Goal: Information Seeking & Learning: Learn about a topic

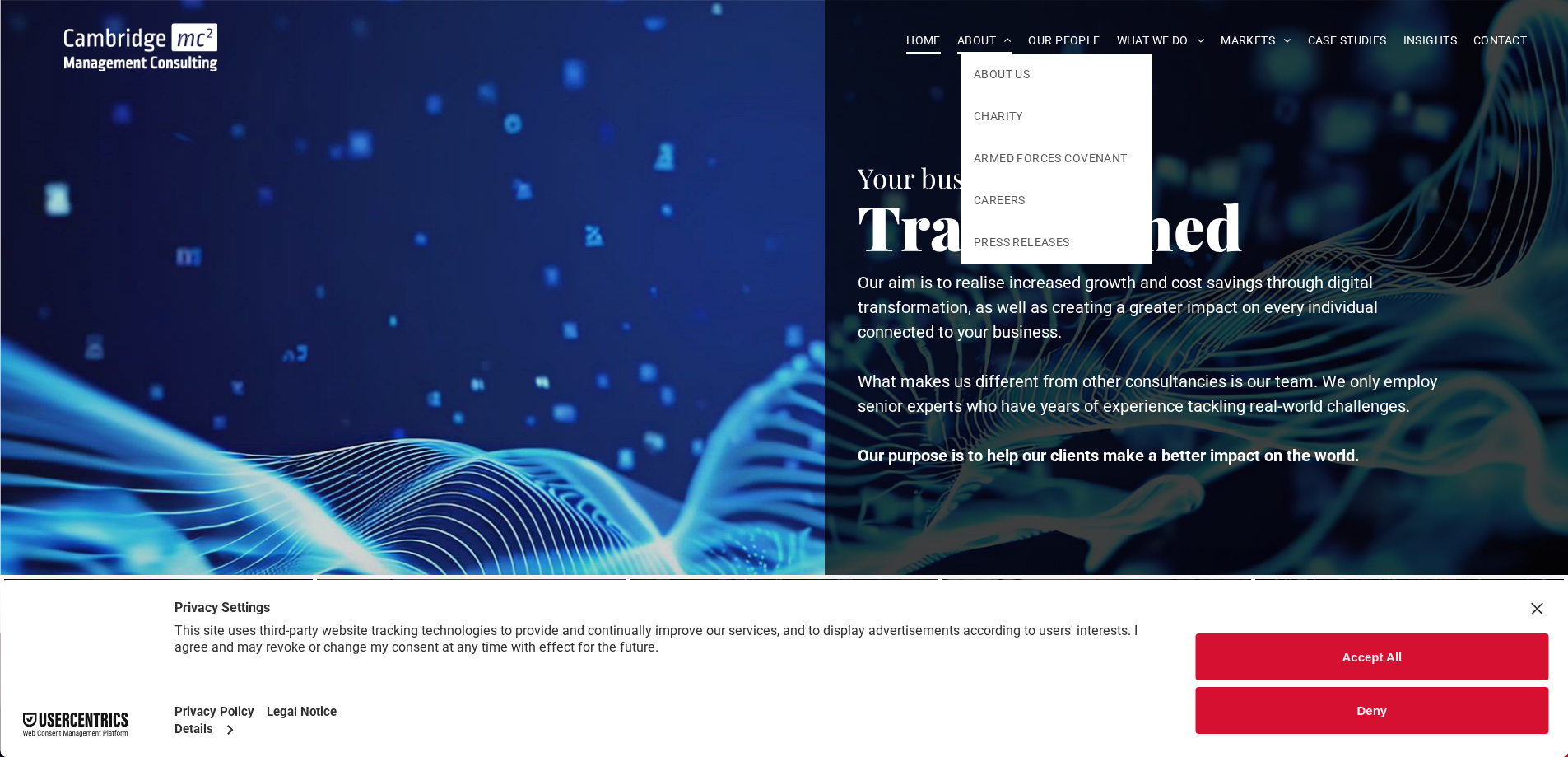
click at [978, 51] on span "ABOUT" at bounding box center [984, 40] width 55 height 25
click at [975, 66] on span "ABOUT US" at bounding box center [1002, 74] width 56 height 17
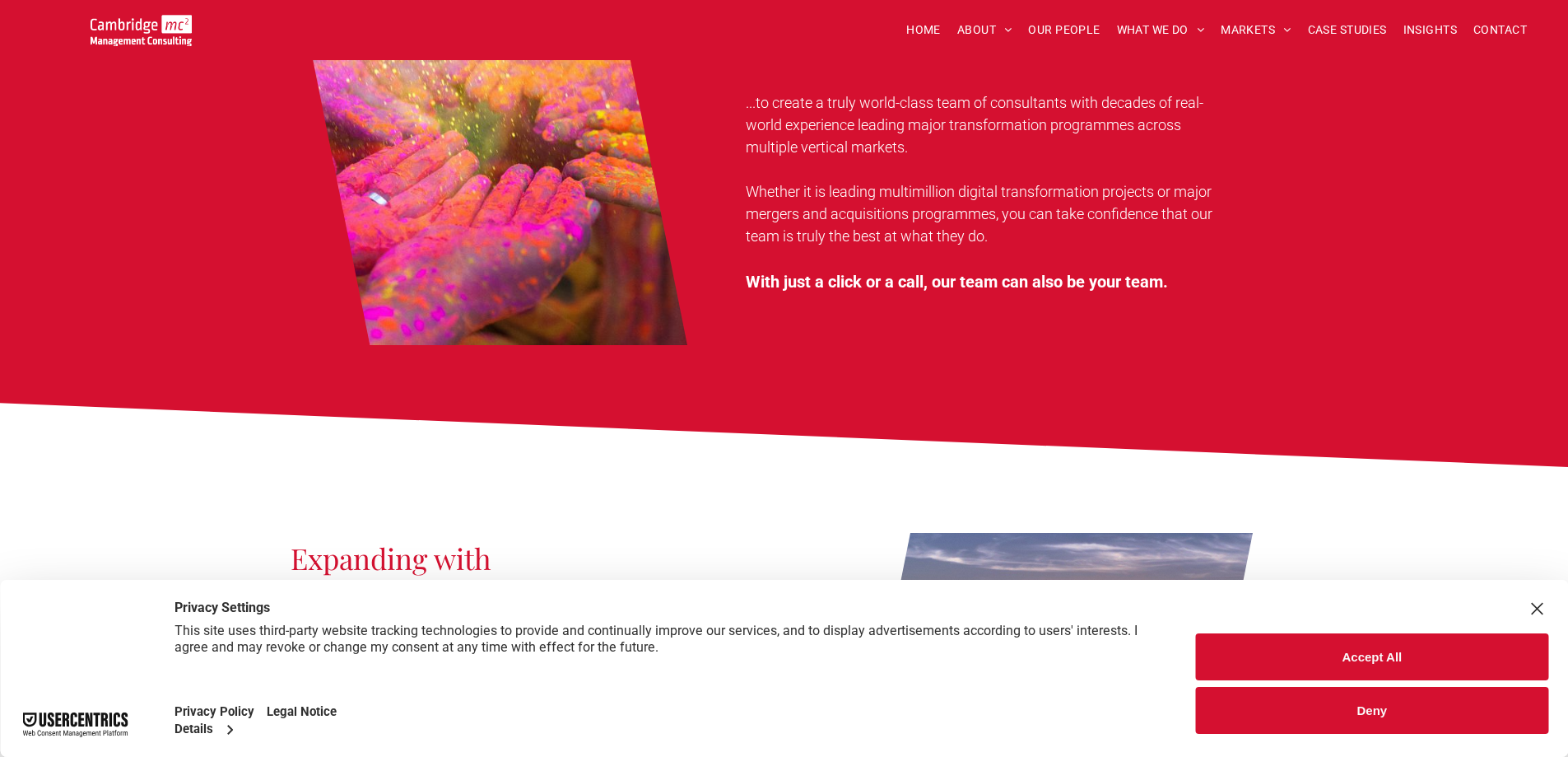
scroll to position [1050, 0]
